Goal: Information Seeking & Learning: Learn about a topic

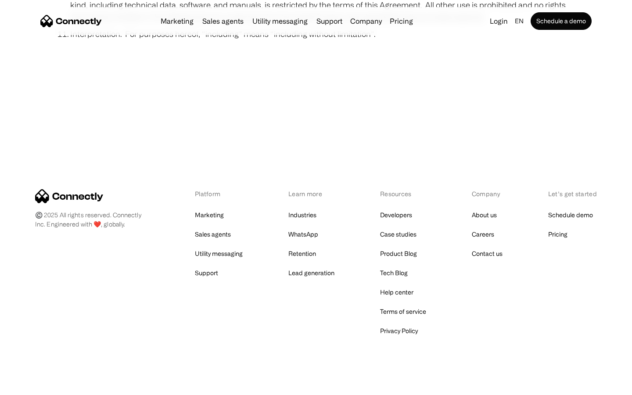
scroll to position [3225, 0]
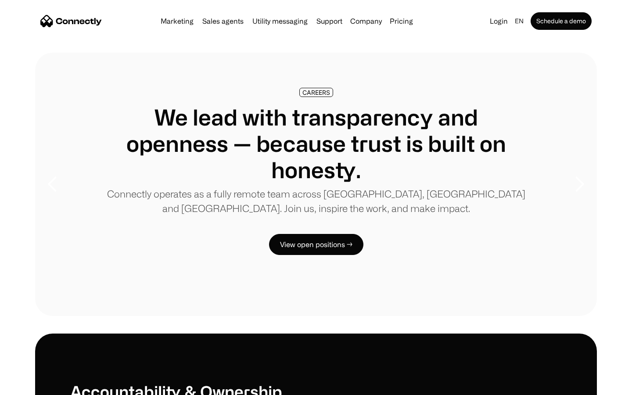
scroll to position [2681, 0]
